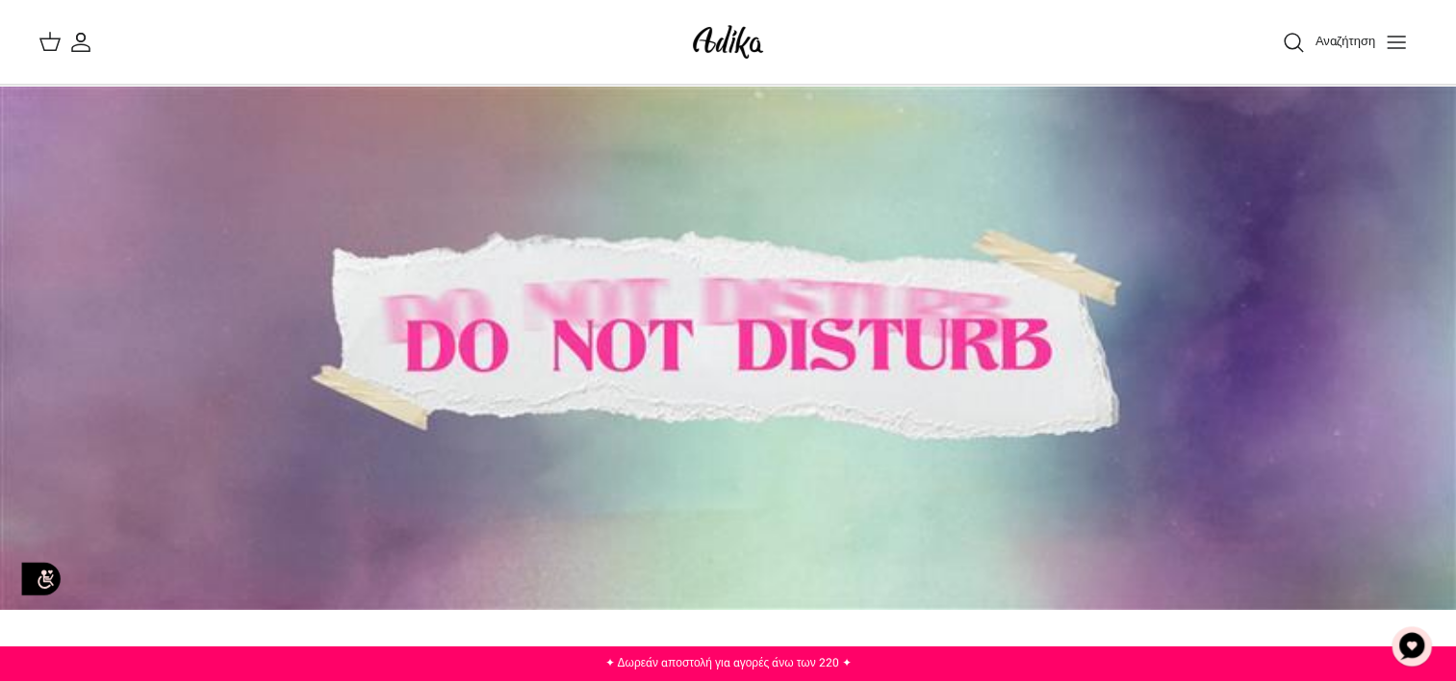
click at [1408, 45] on button "Εναλλαγή μενού" at bounding box center [1396, 42] width 42 height 42
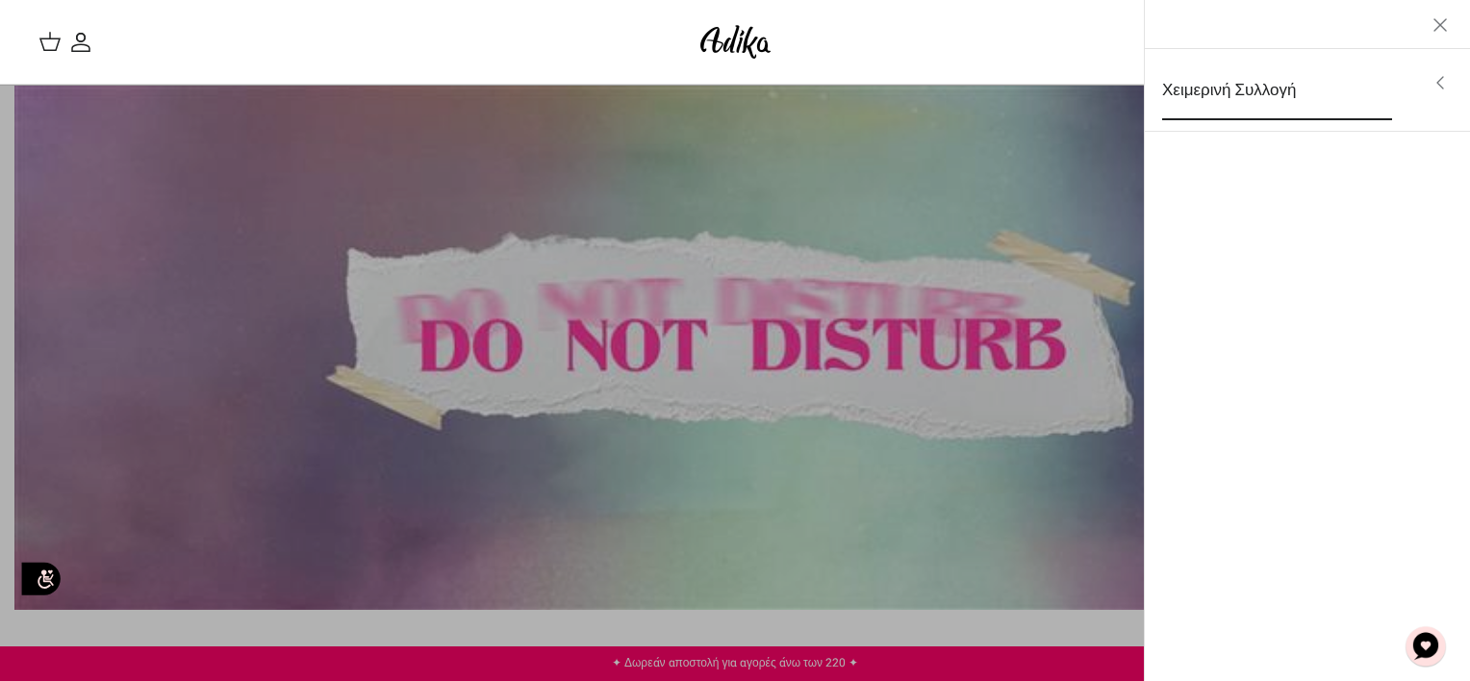
click at [1382, 98] on link "Χειμερινή Συλλογή" at bounding box center [1277, 91] width 265 height 60
click at [1306, 94] on link "Δείτε όλα τα στοιχεία" at bounding box center [1308, 85] width 307 height 48
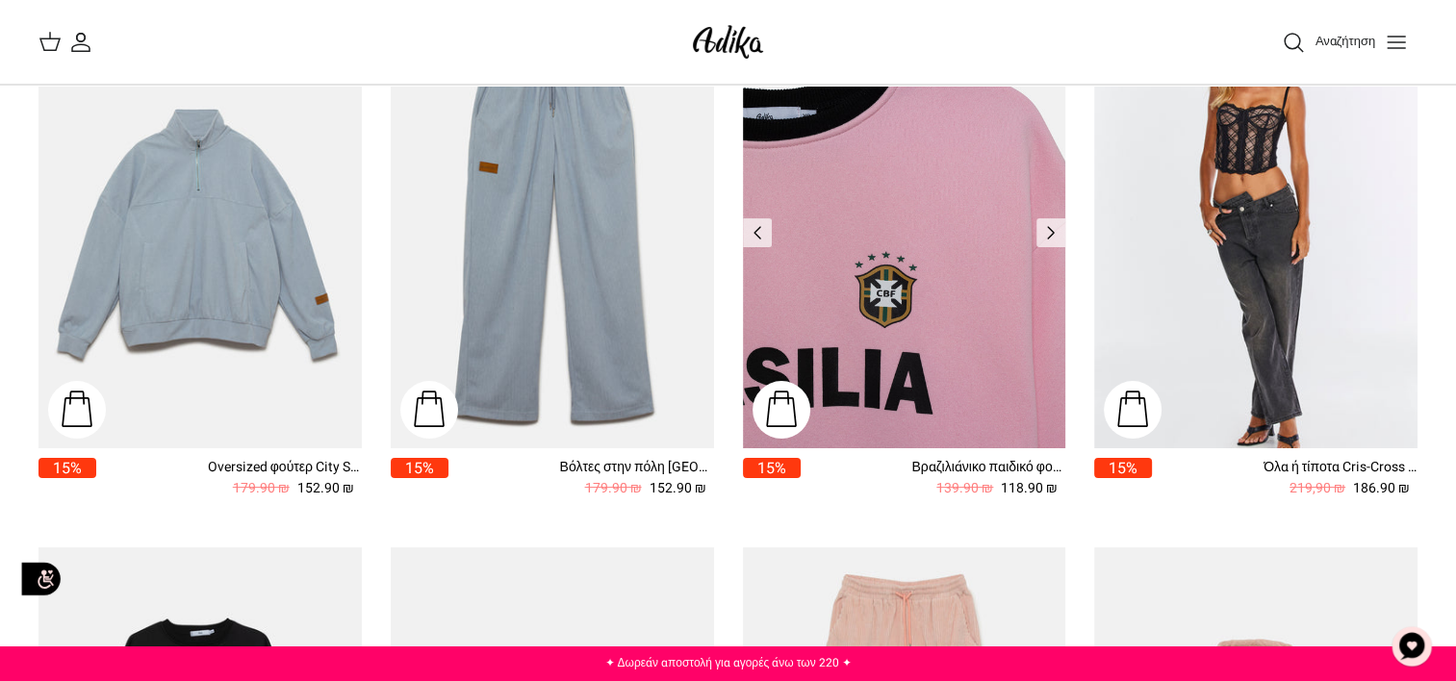
scroll to position [245, 0]
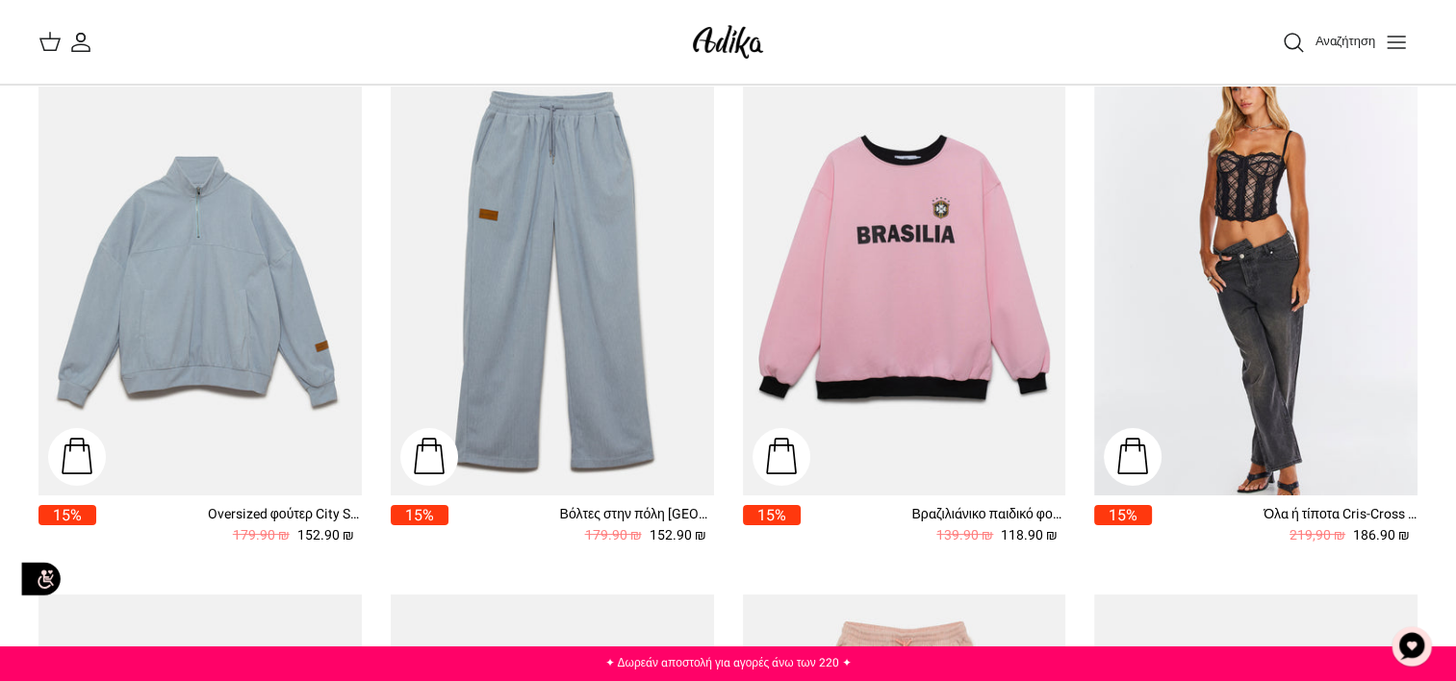
click at [77, 47] on icon "Ο λογαριασμός μου" at bounding box center [80, 42] width 23 height 23
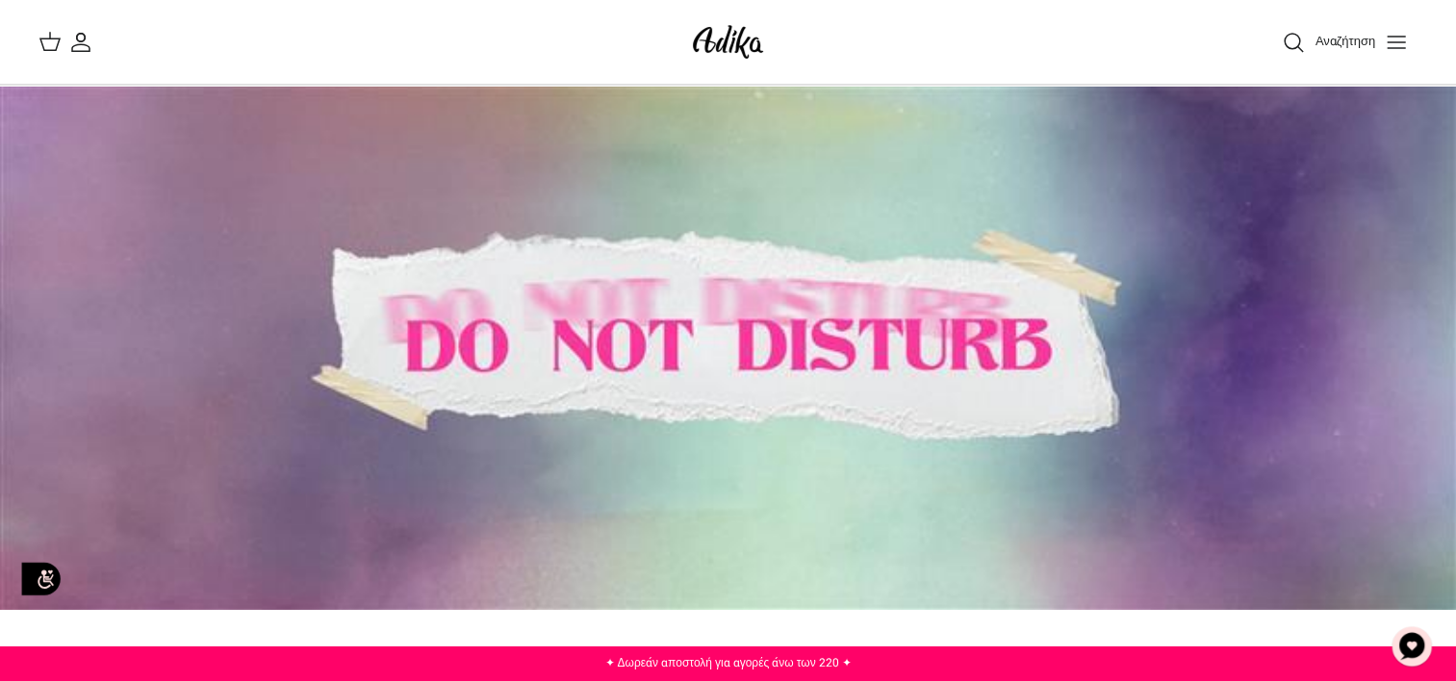
click at [49, 46] on icon at bounding box center [49, 41] width 23 height 23
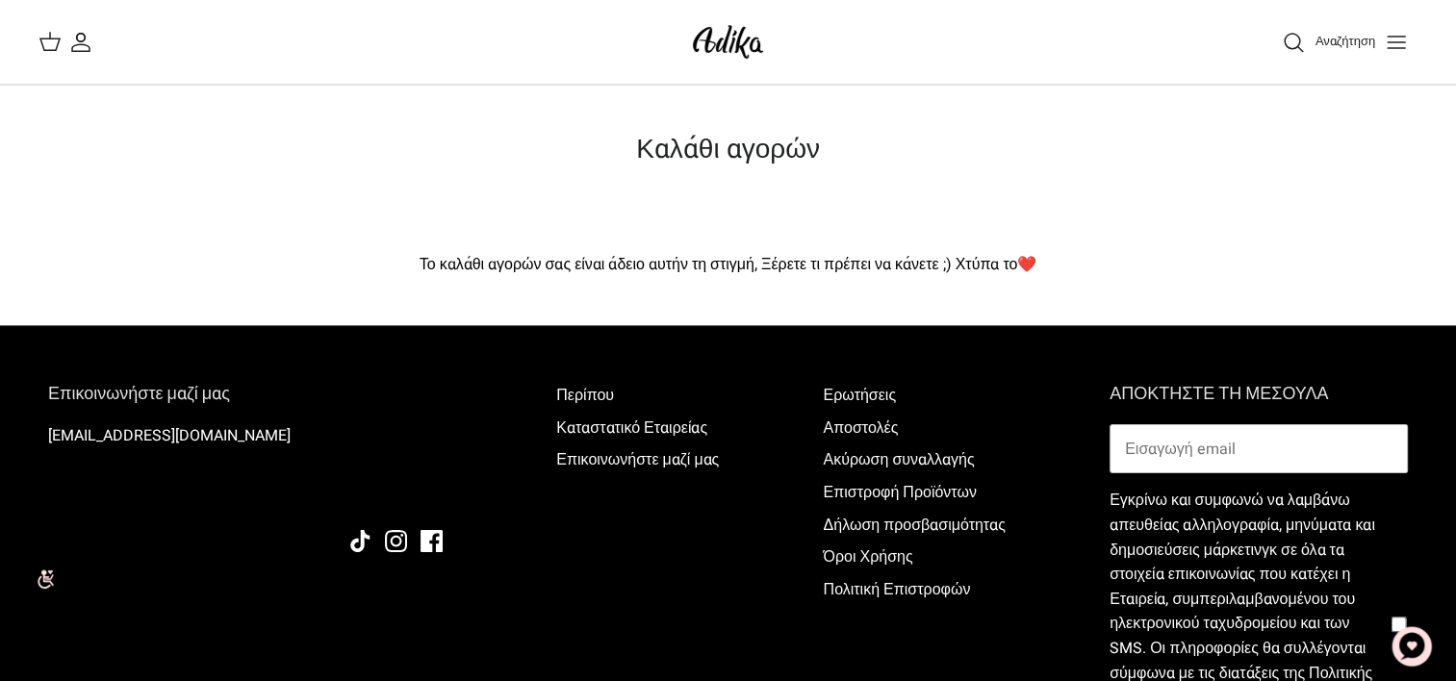
click at [1401, 48] on line "Εναλλαγή μενού" at bounding box center [1396, 48] width 17 height 0
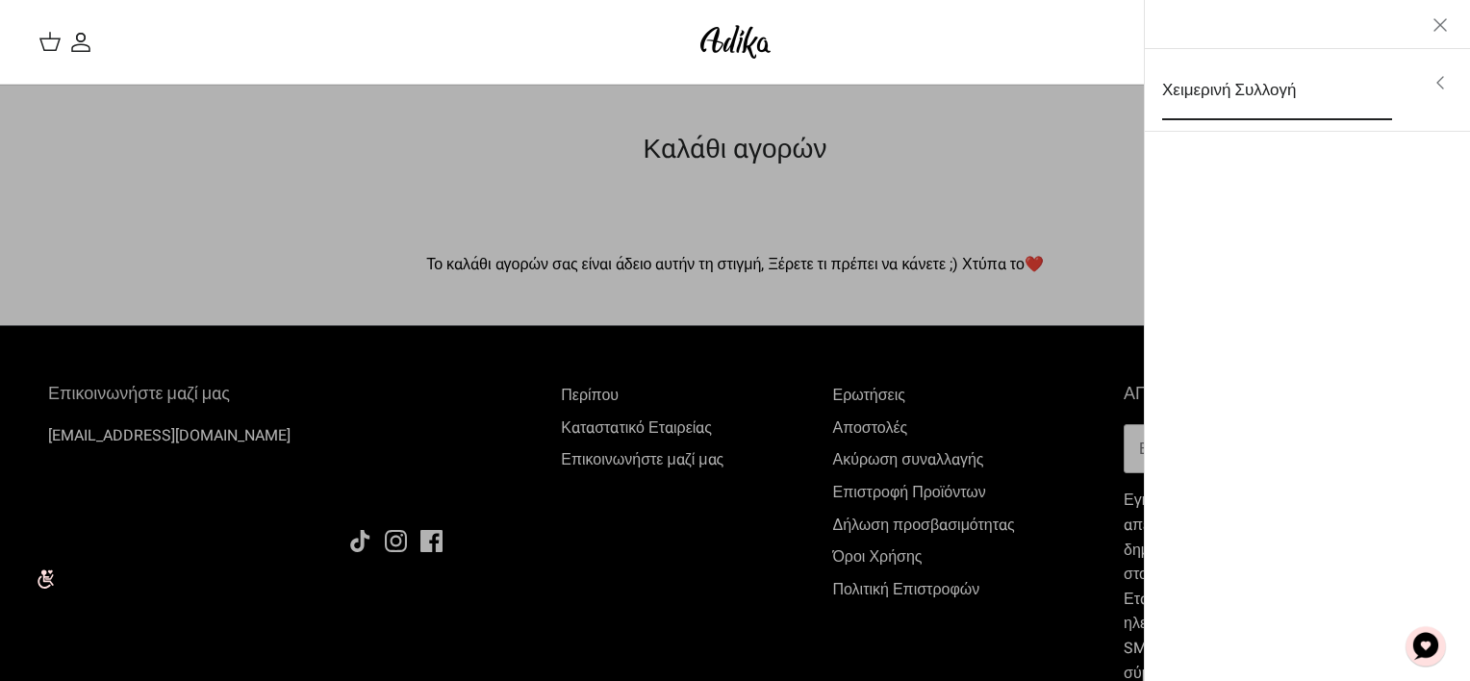
click at [1314, 104] on link "Χειμερινή Συλλογή" at bounding box center [1277, 91] width 265 height 60
click at [1297, 82] on link "Δείτε όλα τα στοιχεία" at bounding box center [1308, 85] width 307 height 48
